Goal: Task Accomplishment & Management: Manage account settings

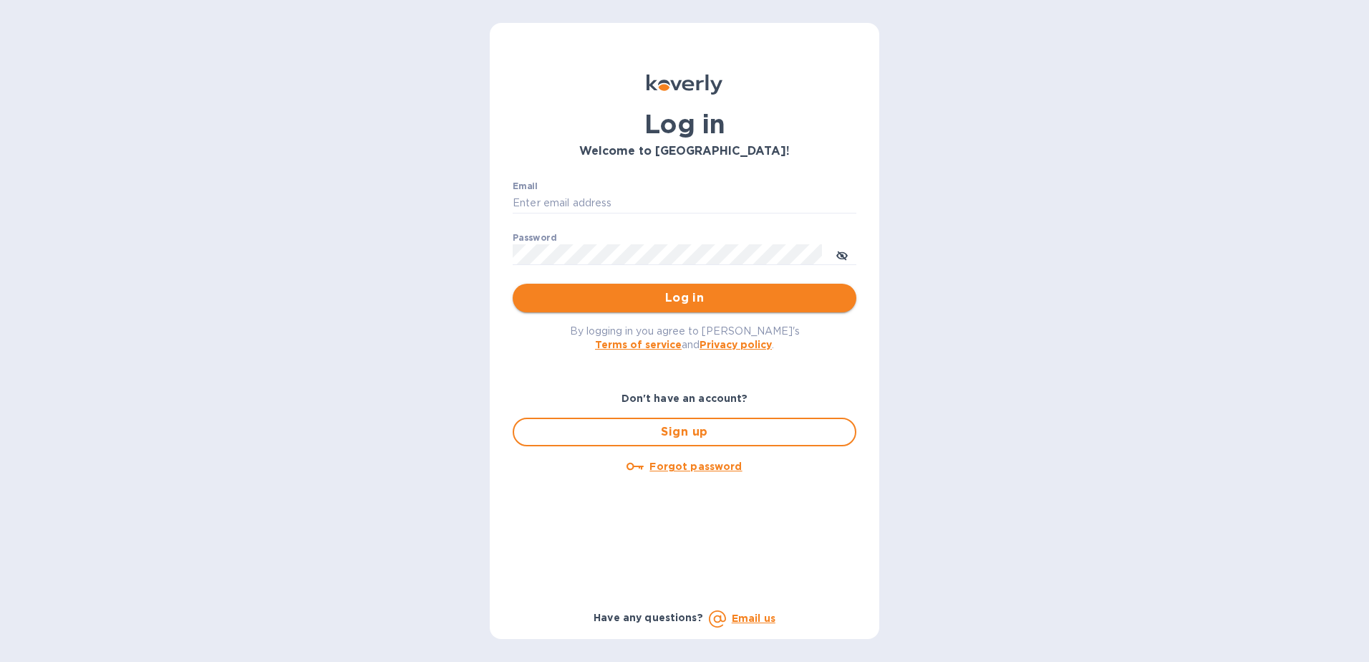
type input "[EMAIL_ADDRESS][DOMAIN_NAME]"
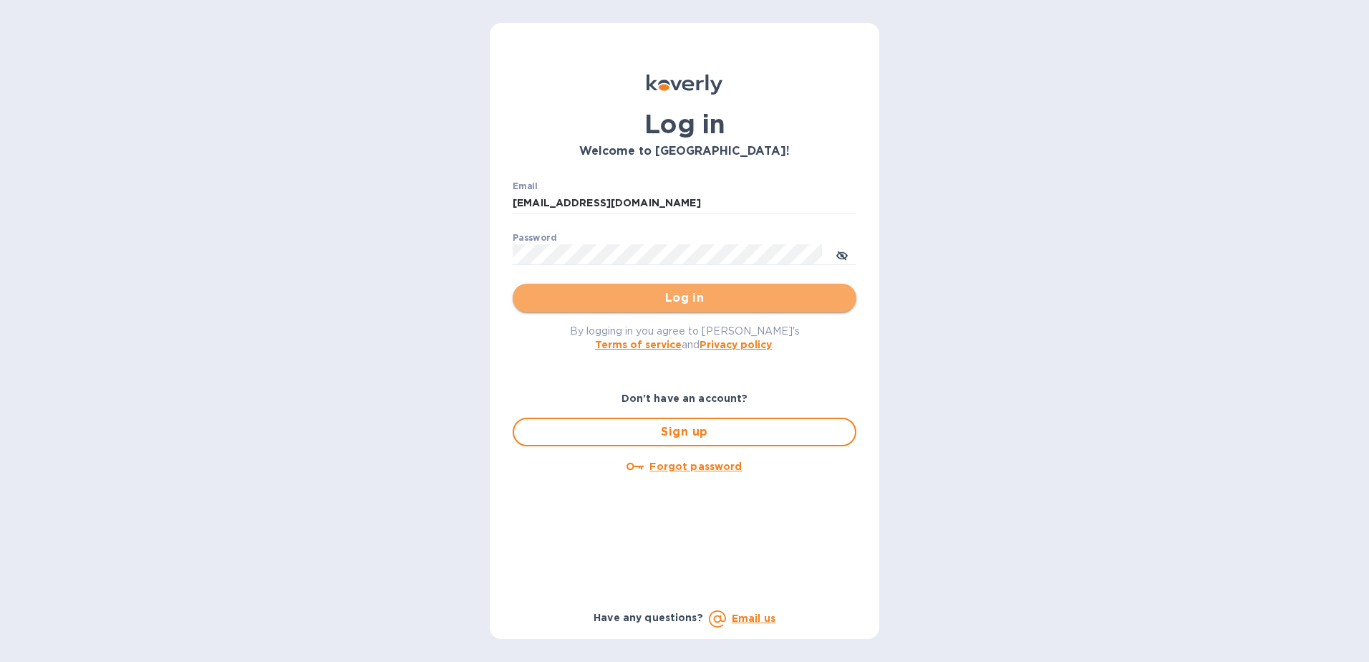
click at [649, 305] on span "Log in" at bounding box center [684, 297] width 321 height 17
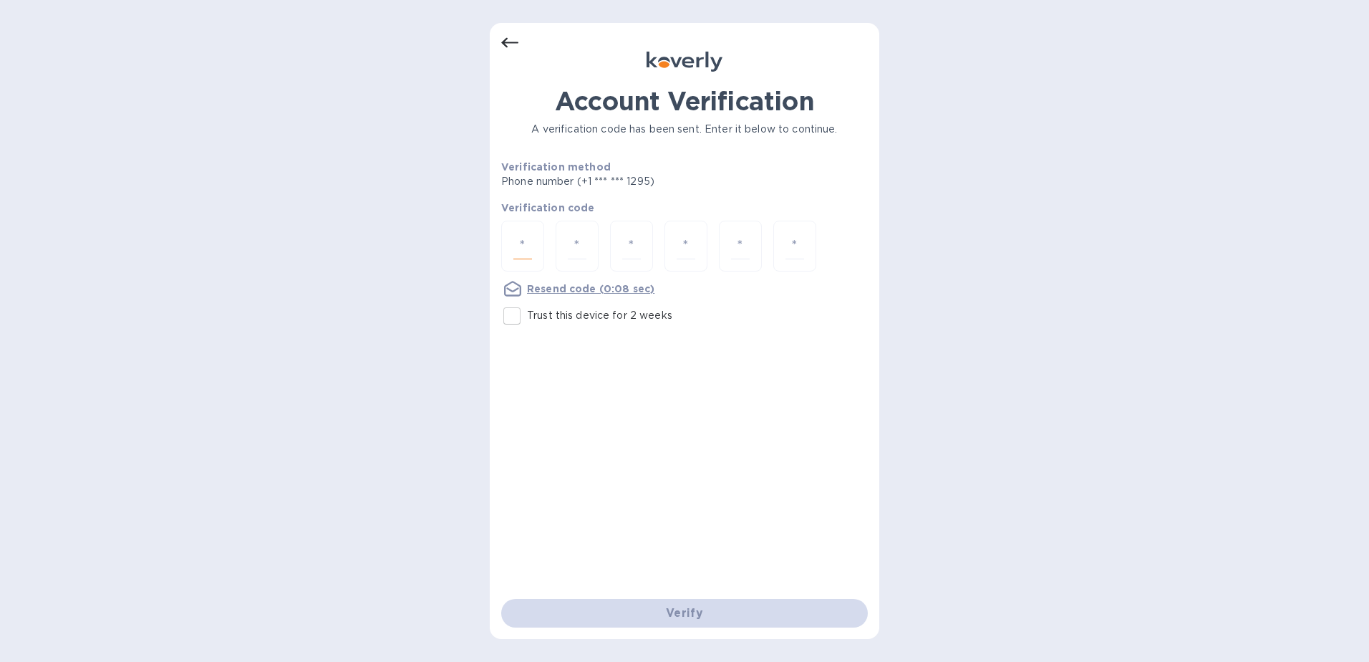
click at [526, 251] on input "number" at bounding box center [522, 246] width 19 height 26
type input "3"
type input "7"
type input "1"
type input "9"
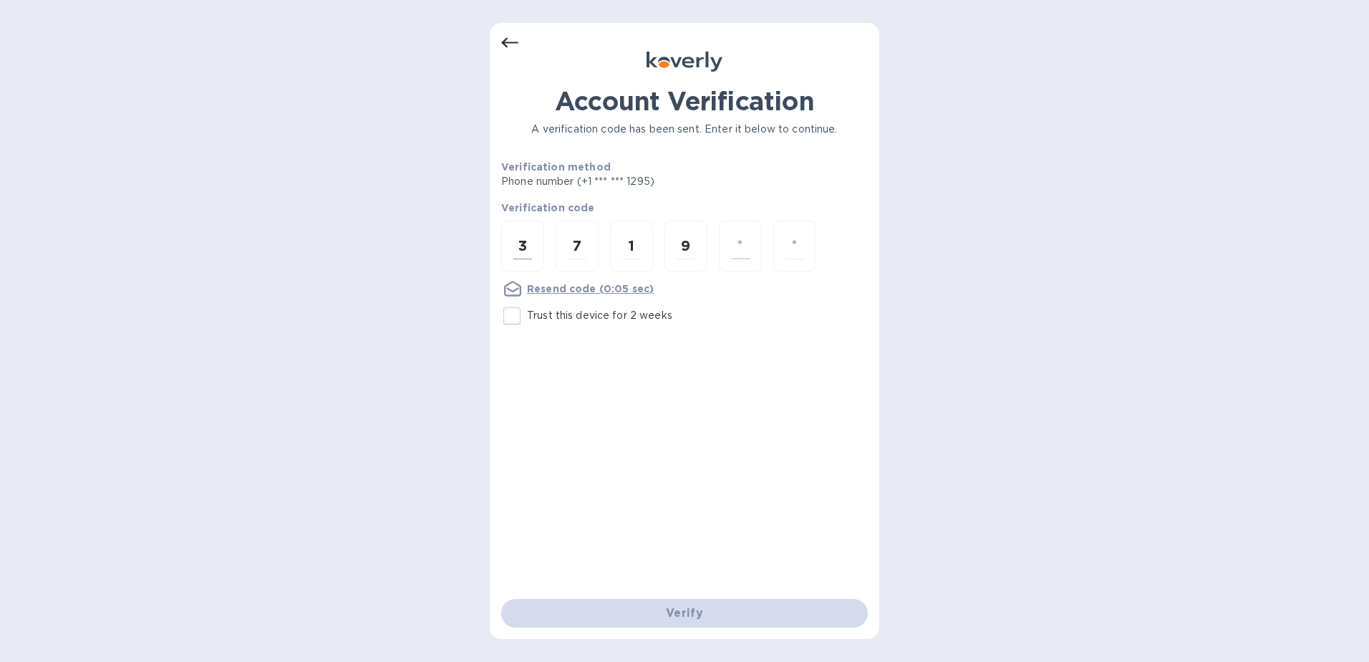
type input "8"
type input "9"
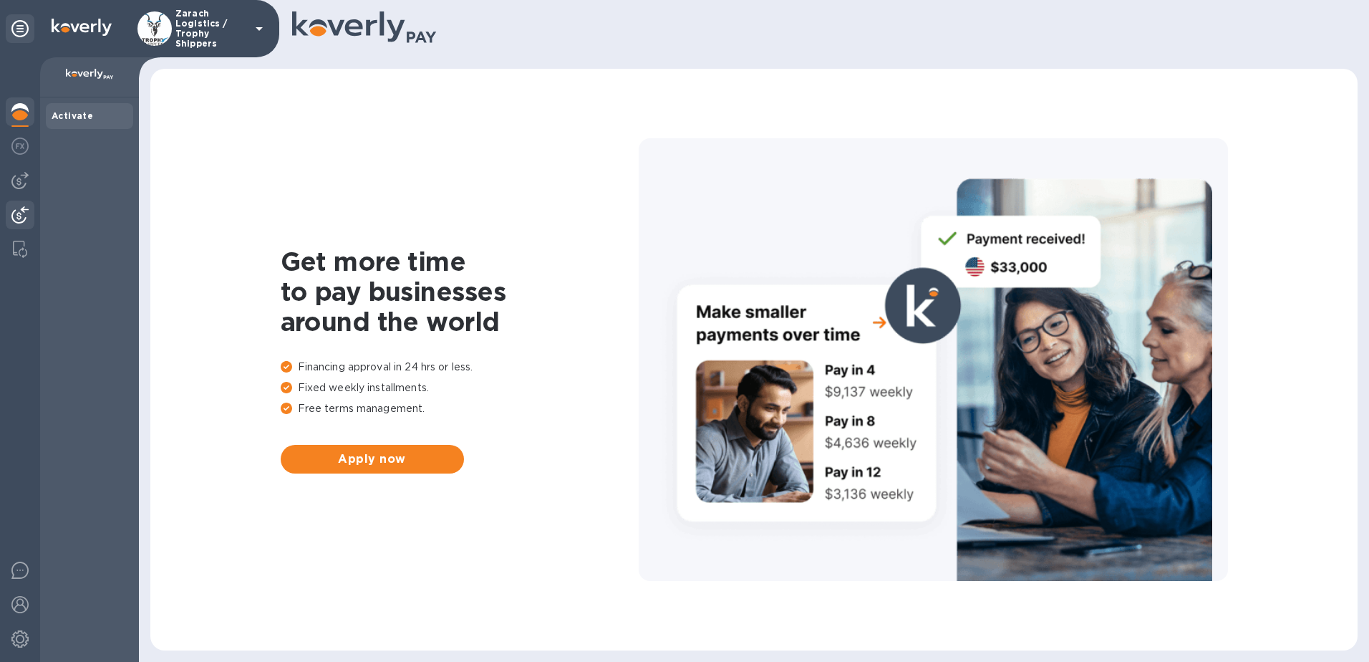
click at [16, 204] on div at bounding box center [20, 216] width 29 height 32
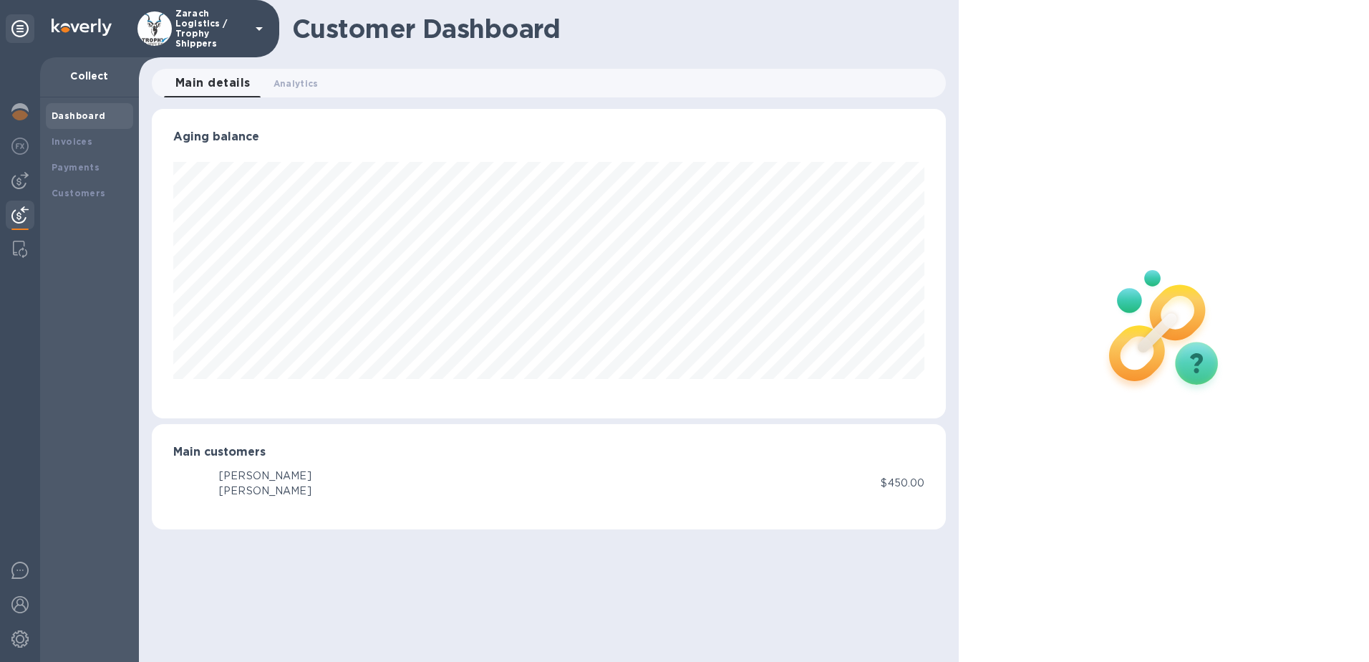
scroll to position [309, 795]
click at [63, 168] on b "Payments" at bounding box center [76, 167] width 48 height 11
